Goal: Subscribe to service/newsletter

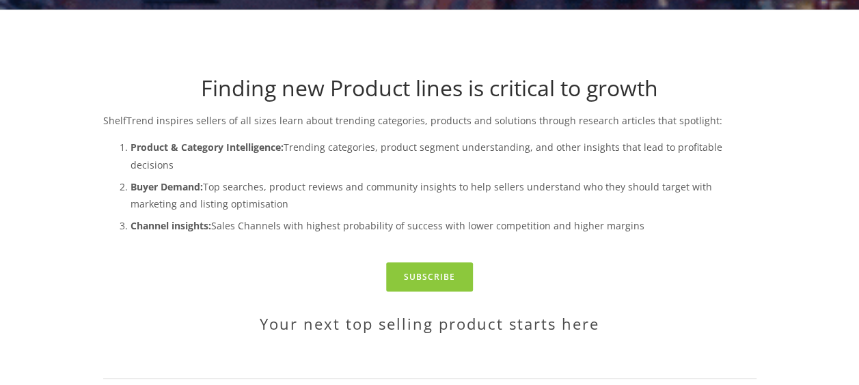
scroll to position [273, 0]
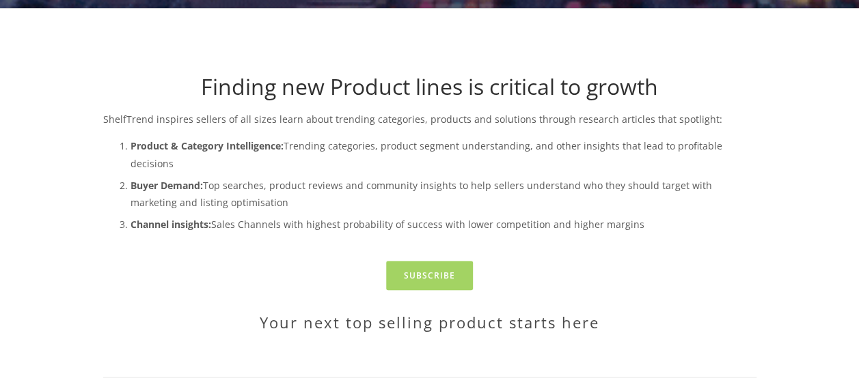
click at [441, 261] on link "Subscribe" at bounding box center [429, 275] width 87 height 29
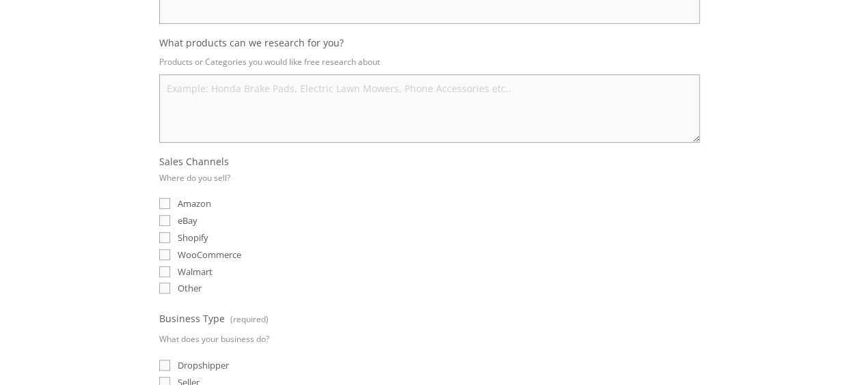
scroll to position [342, 0]
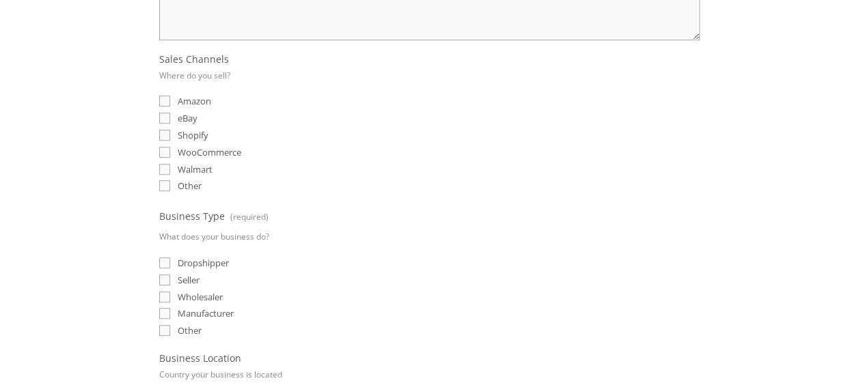
click at [161, 116] on input "eBay" at bounding box center [164, 118] width 11 height 11
checkbox input "true"
click at [165, 101] on input "Amazon" at bounding box center [164, 101] width 11 height 11
checkbox input "true"
click at [163, 131] on input "Shopify" at bounding box center [164, 135] width 11 height 11
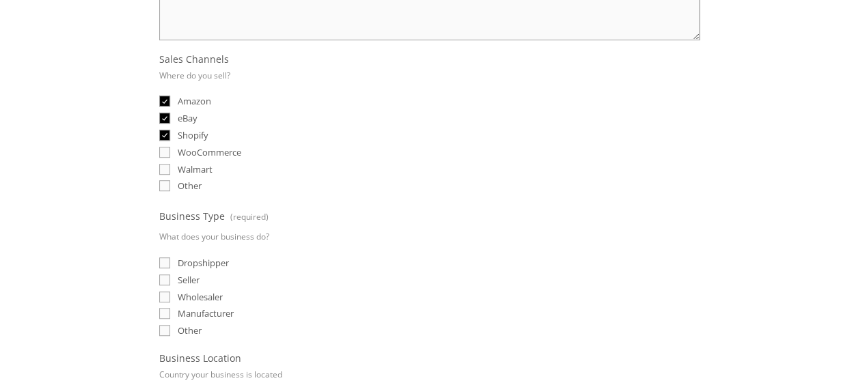
checkbox input "true"
click at [163, 147] on input "WooCommerce" at bounding box center [164, 152] width 11 height 11
click at [168, 149] on input "WooCommerce" at bounding box center [164, 152] width 11 height 11
checkbox input "false"
click at [169, 101] on input "Amazon" at bounding box center [164, 101] width 11 height 11
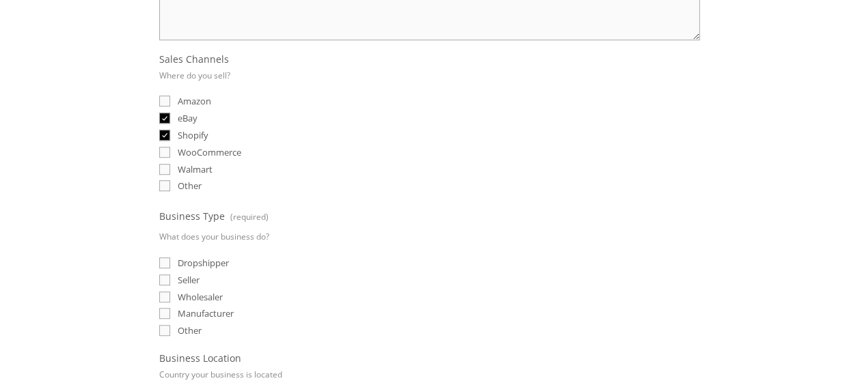
checkbox input "false"
click at [165, 258] on input "Dropshipper" at bounding box center [164, 263] width 11 height 11
checkbox input "true"
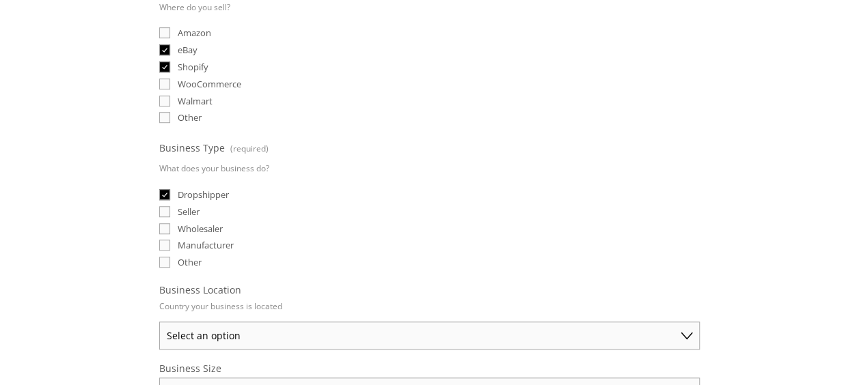
click at [165, 206] on input "Seller" at bounding box center [164, 211] width 11 height 11
checkbox input "true"
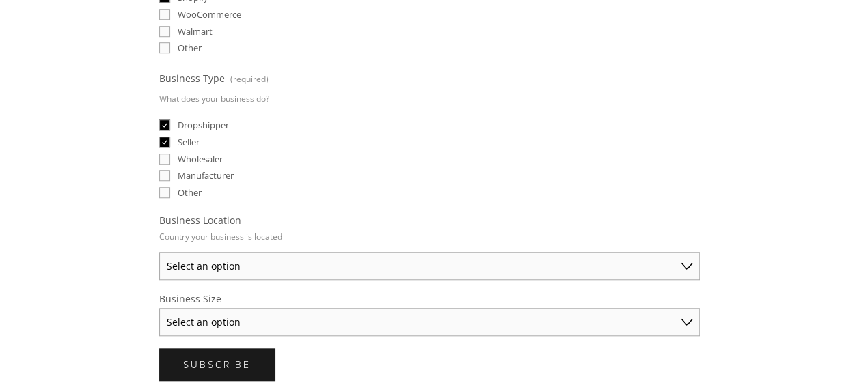
scroll to position [547, 0]
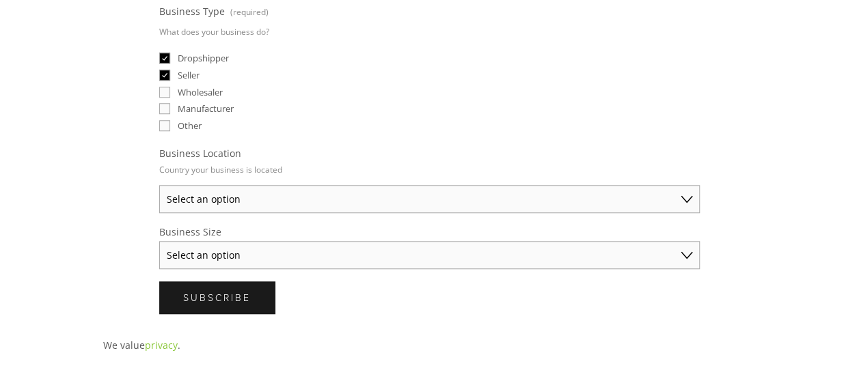
click at [264, 196] on select "Select an option Australia United States United Kingdom China Japan Germany Can…" at bounding box center [429, 199] width 541 height 28
click at [352, 159] on fieldset "Business Location Country your business is located Select an option Australia U…" at bounding box center [429, 180] width 541 height 66
click at [269, 252] on select "Select an option Solo Merchant (under $50K annual sales) Small Business ($50K -…" at bounding box center [429, 255] width 541 height 28
select select "Solo Merchant (under $50K annual sales)"
click at [159, 241] on select "Select an option Solo Merchant (under $50K annual sales) Small Business ($50K -…" at bounding box center [429, 255] width 541 height 28
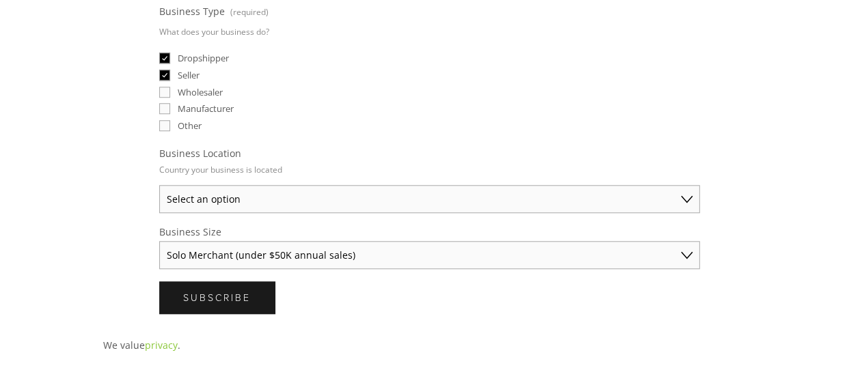
click at [322, 196] on select "Select an option Australia United States United Kingdom China Japan Germany Can…" at bounding box center [429, 199] width 541 height 28
select select "United States"
click at [159, 185] on select "Select an option Australia United States United Kingdom China Japan Germany Can…" at bounding box center [429, 199] width 541 height 28
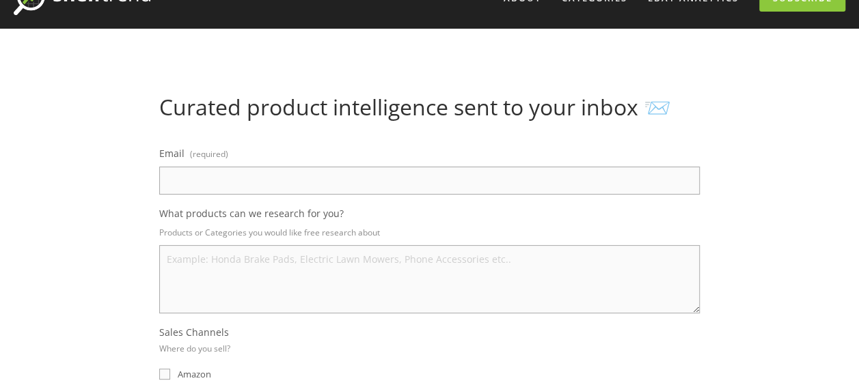
scroll to position [68, 0]
click at [247, 175] on input "Email (required)" at bounding box center [429, 181] width 541 height 28
type input "hassanali352791@gmail.com"
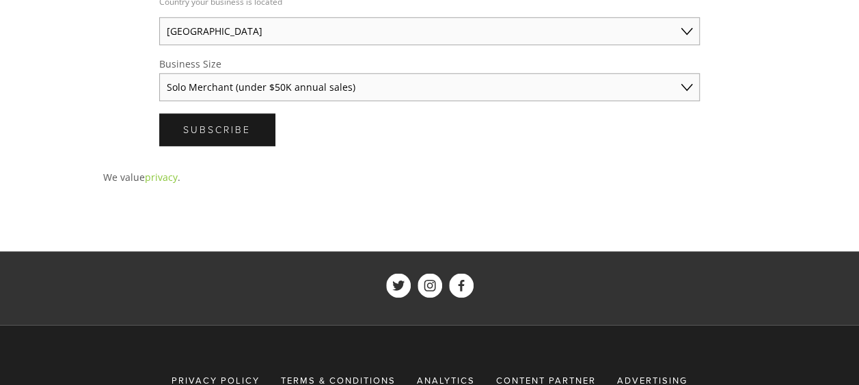
scroll to position [669, 0]
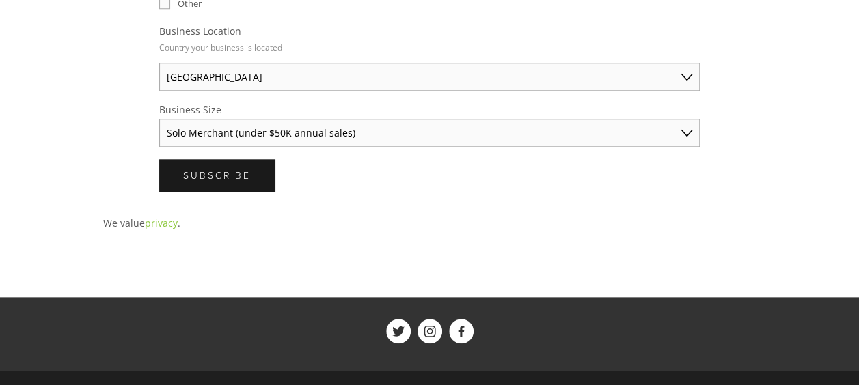
click at [241, 179] on button "Subscribe Subscribe" at bounding box center [217, 175] width 116 height 32
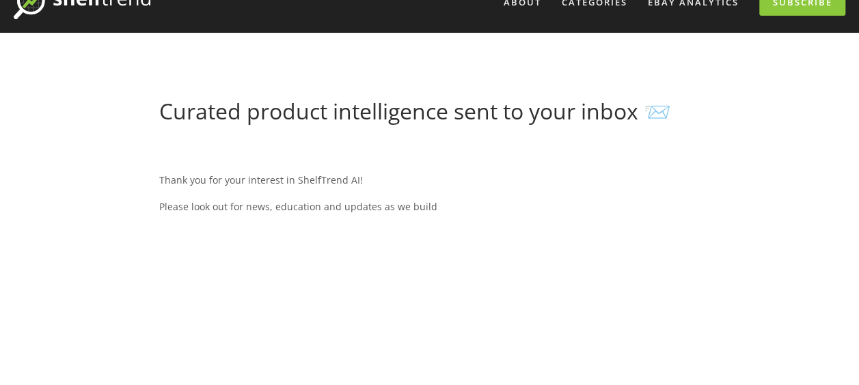
scroll to position [0, 0]
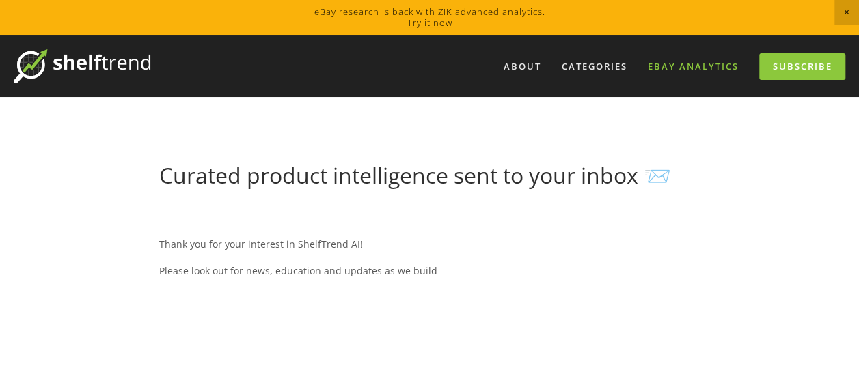
click at [720, 68] on link "eBay Analytics" at bounding box center [693, 66] width 109 height 23
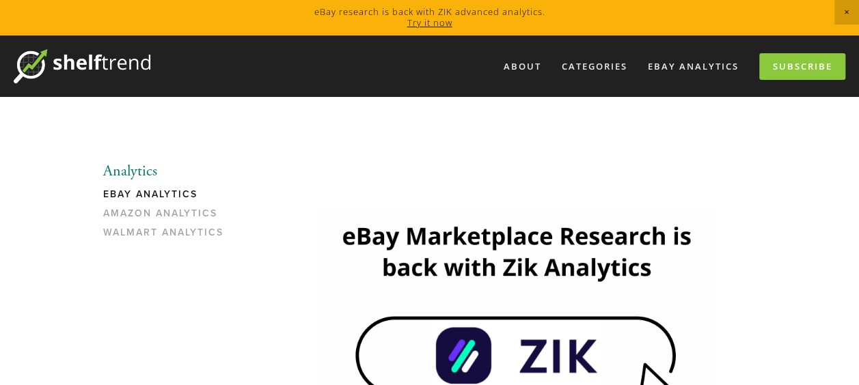
click at [144, 193] on link "eBay Analytics" at bounding box center [168, 198] width 131 height 19
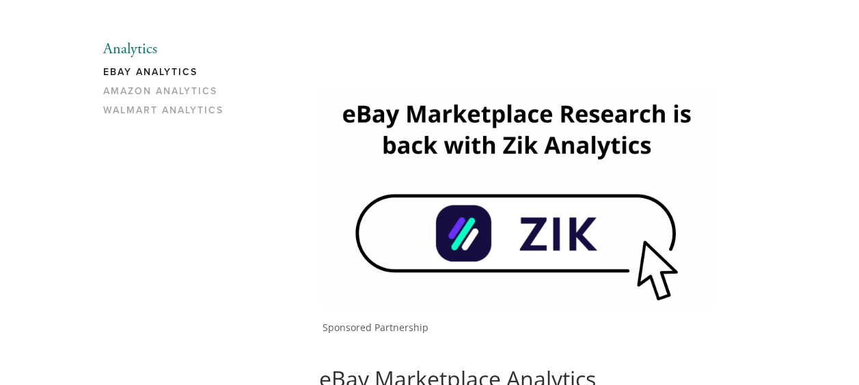
scroll to position [205, 0]
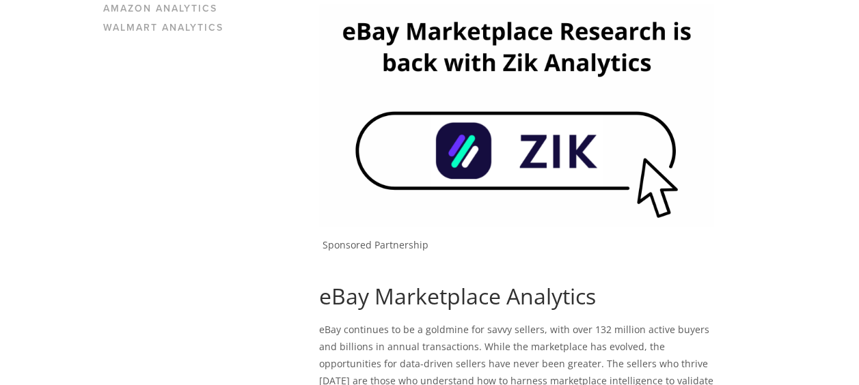
click at [488, 163] on img at bounding box center [516, 115] width 395 height 222
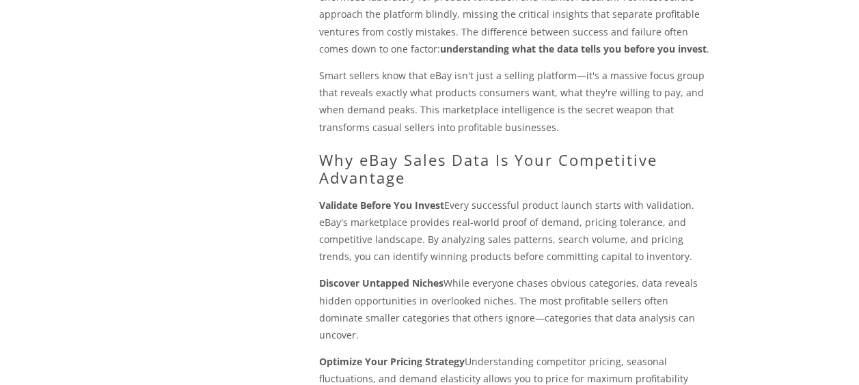
scroll to position [752, 0]
